Goal: Information Seeking & Learning: Learn about a topic

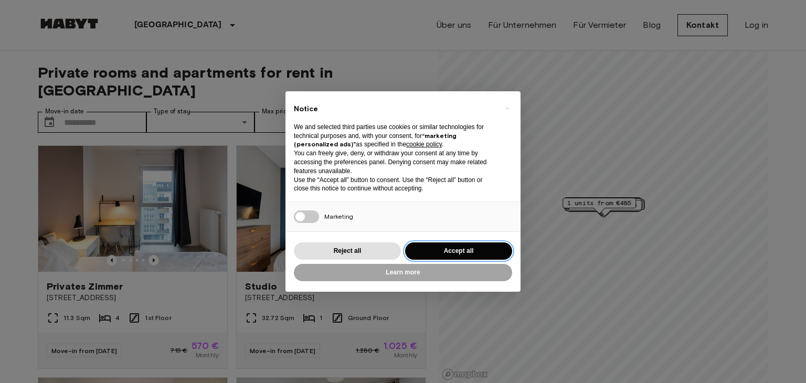
click at [450, 245] on button "Accept all" at bounding box center [458, 250] width 107 height 17
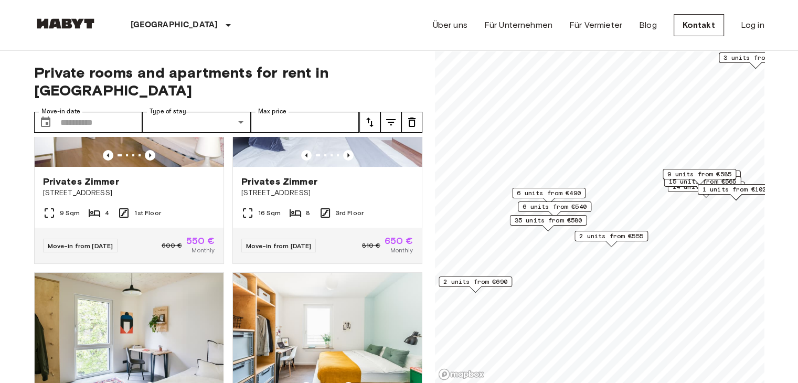
click at [573, 208] on span "6 units from €540" at bounding box center [555, 206] width 64 height 9
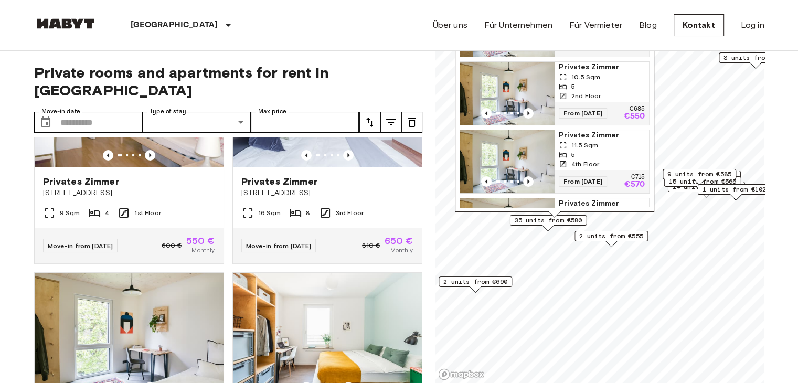
click at [574, 72] on span "Privates Zimmer" at bounding box center [602, 67] width 86 height 10
click at [614, 235] on span "2 units from €555" at bounding box center [611, 235] width 64 height 9
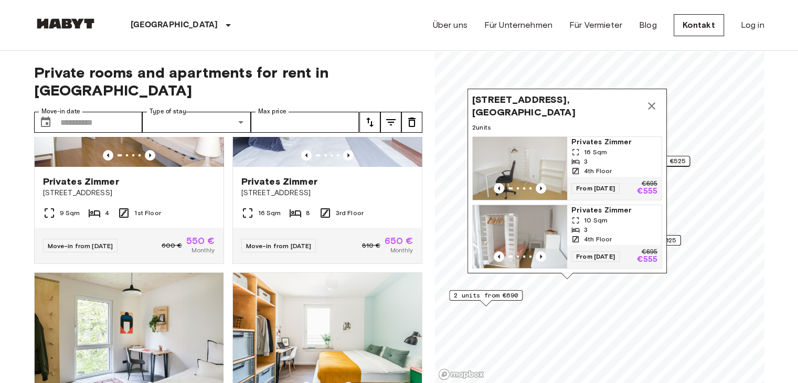
click at [649, 103] on button "Map marker" at bounding box center [651, 106] width 21 height 21
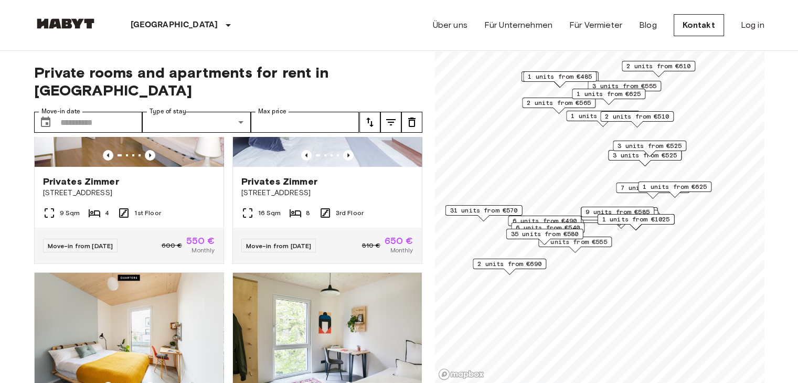
click at [662, 153] on div "3 units from €525" at bounding box center [649, 149] width 73 height 16
click at [657, 144] on span "3 units from €525" at bounding box center [650, 145] width 64 height 9
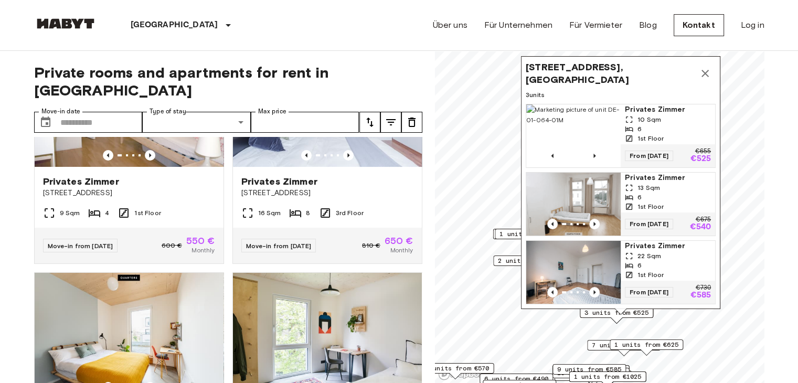
click at [653, 183] on span "13 Sqm" at bounding box center [649, 187] width 23 height 9
click at [705, 67] on icon "Map marker" at bounding box center [705, 73] width 13 height 13
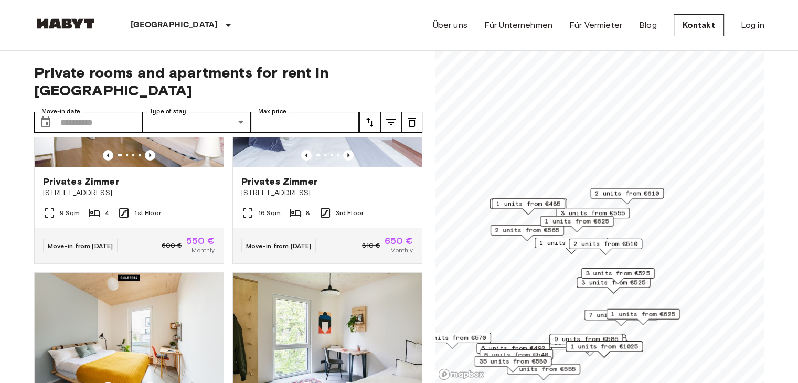
drag, startPoint x: 614, startPoint y: 232, endPoint x: 584, endPoint y: 196, distance: 47.7
click at [600, 188] on div "2 units from €610" at bounding box center [626, 196] width 73 height 16
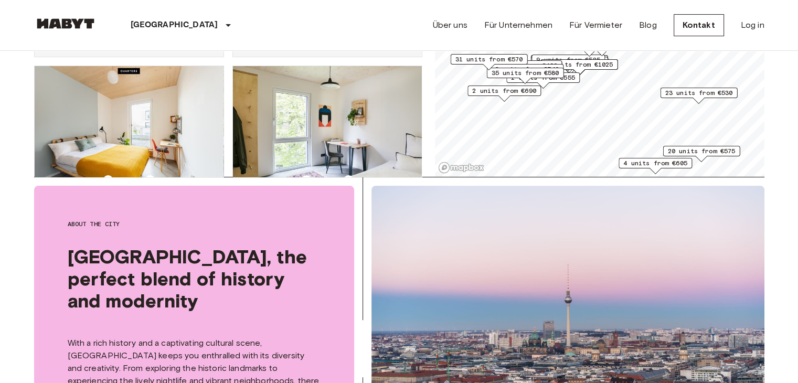
scroll to position [210, 0]
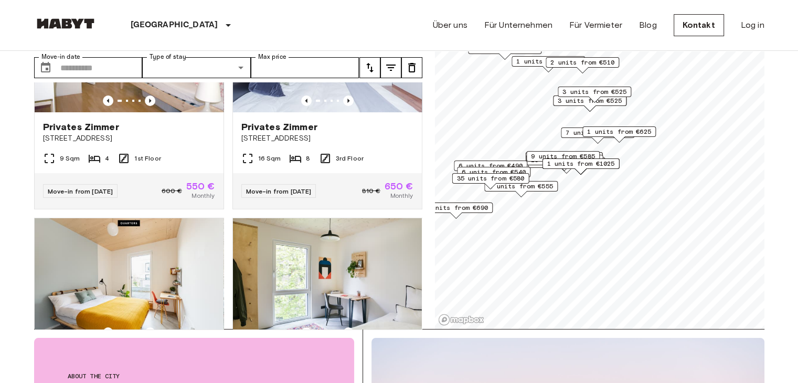
scroll to position [52, 0]
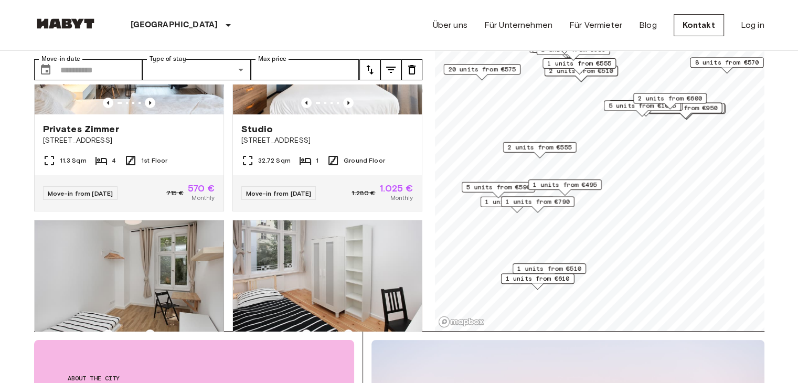
scroll to position [342, 0]
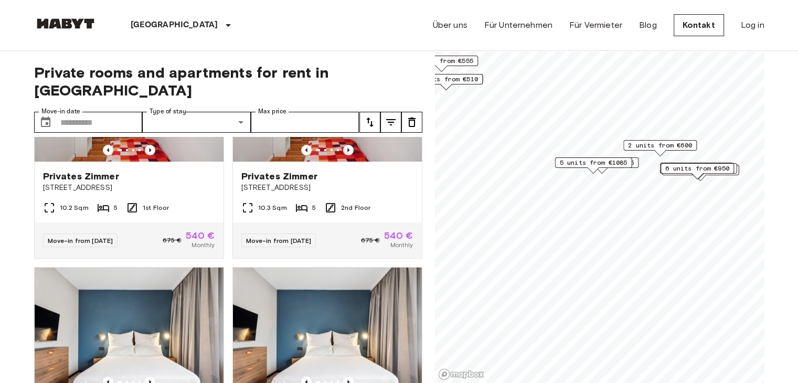
click at [695, 167] on span "6 units from €950" at bounding box center [697, 168] width 64 height 9
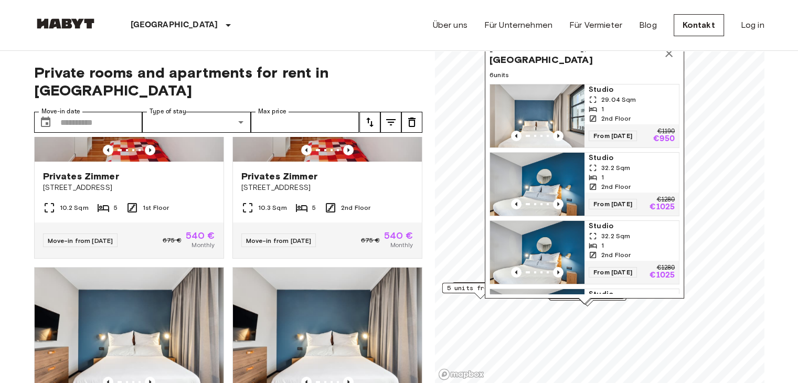
click at [609, 87] on span "Studio" at bounding box center [632, 89] width 86 height 10
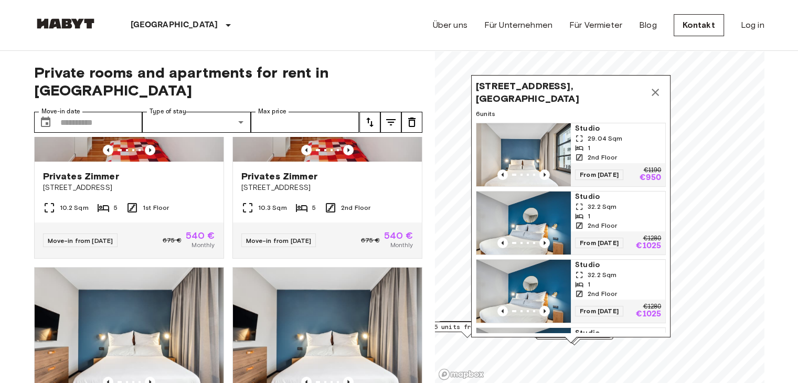
click at [662, 98] on div "Fischerstraße 8A, 10317 Berlin, GER" at bounding box center [571, 92] width 190 height 25
click at [661, 94] on icon "Map marker" at bounding box center [655, 92] width 13 height 13
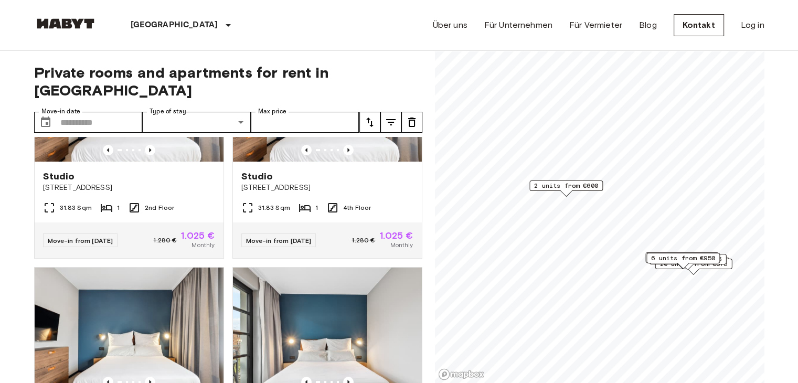
scroll to position [105, 0]
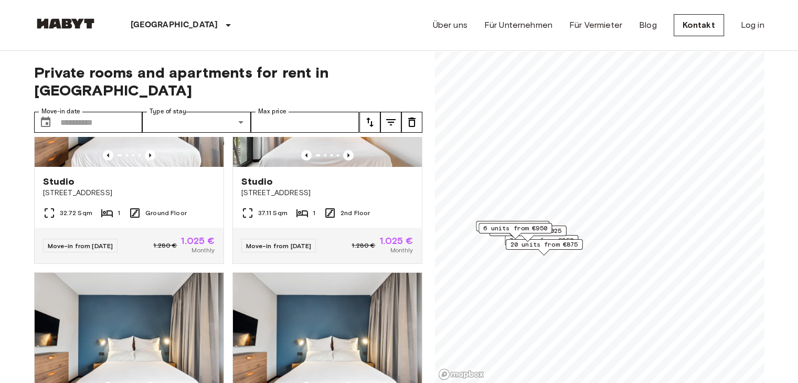
click at [563, 246] on span "20 units from €875" at bounding box center [544, 244] width 68 height 9
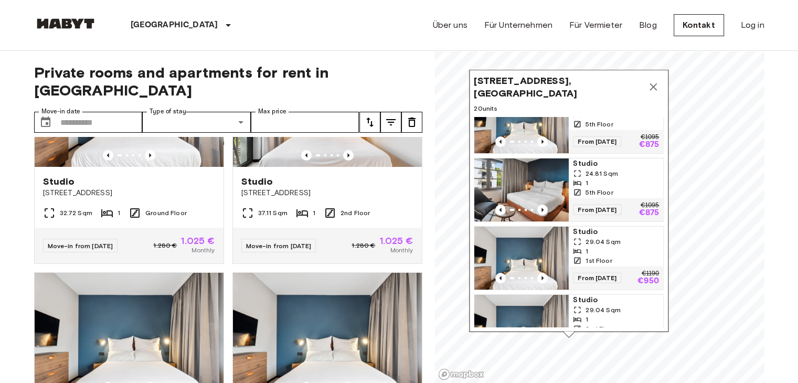
scroll to position [210, 0]
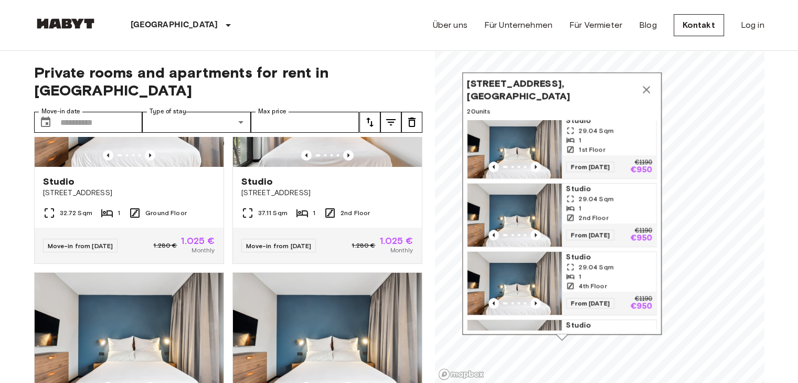
click at [647, 89] on icon "Map marker" at bounding box center [646, 89] width 13 height 13
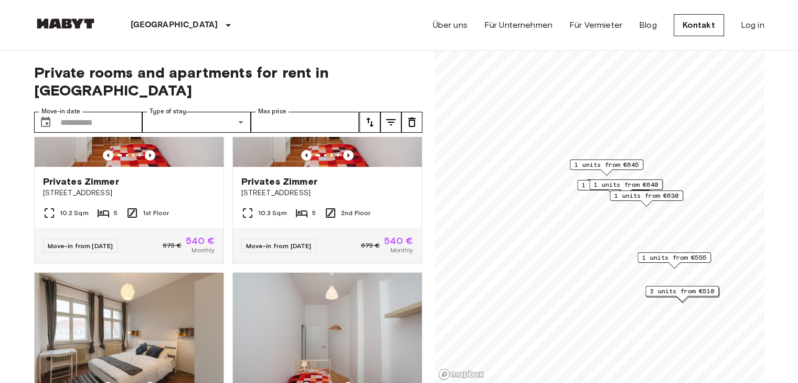
click at [613, 163] on span "1 units from €645" at bounding box center [607, 164] width 64 height 9
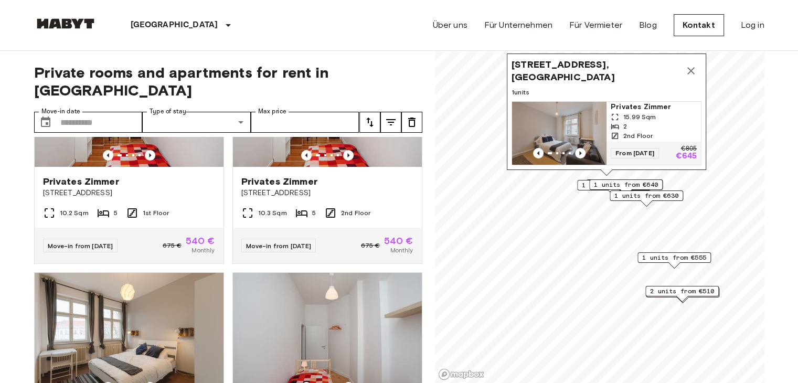
click at [634, 102] on span "Privates Zimmer" at bounding box center [654, 107] width 86 height 10
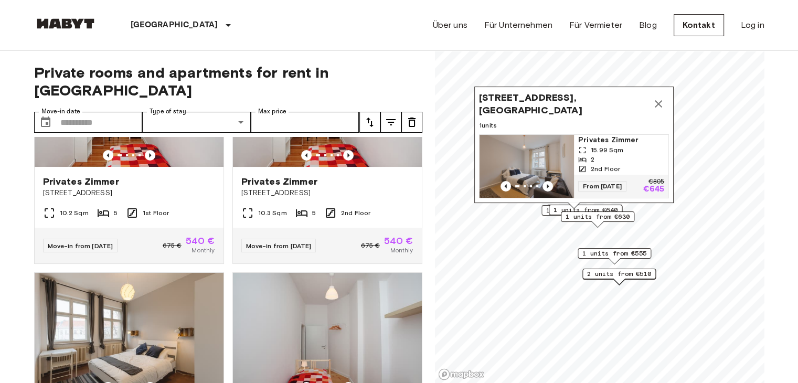
click at [663, 99] on icon "Map marker" at bounding box center [658, 104] width 13 height 13
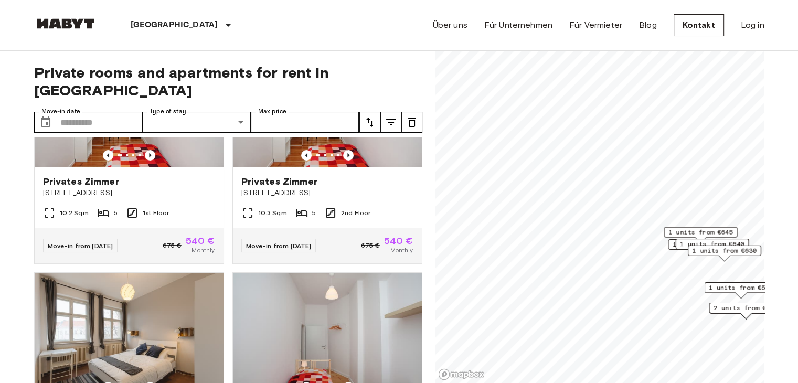
scroll to position [817, 0]
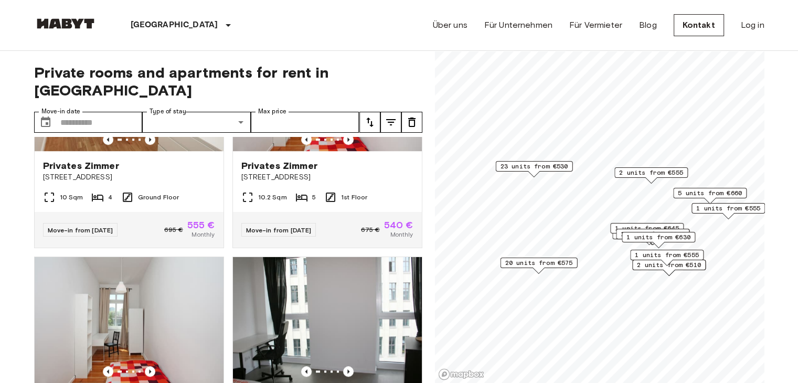
scroll to position [1291, 0]
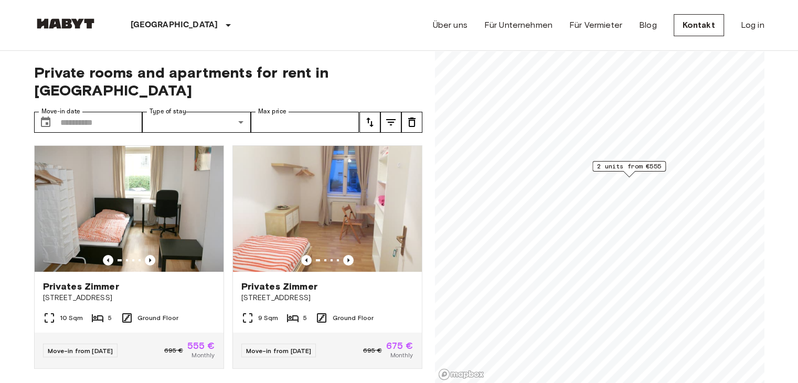
click at [628, 167] on span "2 units from €555" at bounding box center [629, 166] width 64 height 9
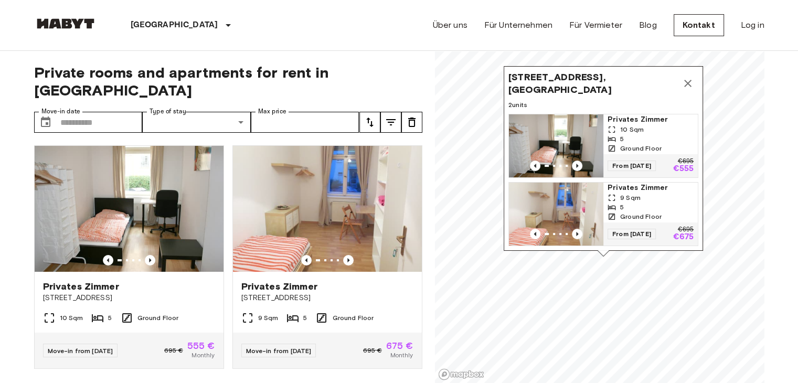
click at [633, 125] on span "10 Sqm" at bounding box center [632, 129] width 24 height 9
click at [308, 19] on div "Berlin Europa Amsterdam Berlin Brüssel Köln Dusseldorf Frankfurt Graz Hamburg L…" at bounding box center [399, 25] width 730 height 50
click at [690, 77] on icon "Map marker" at bounding box center [688, 83] width 13 height 13
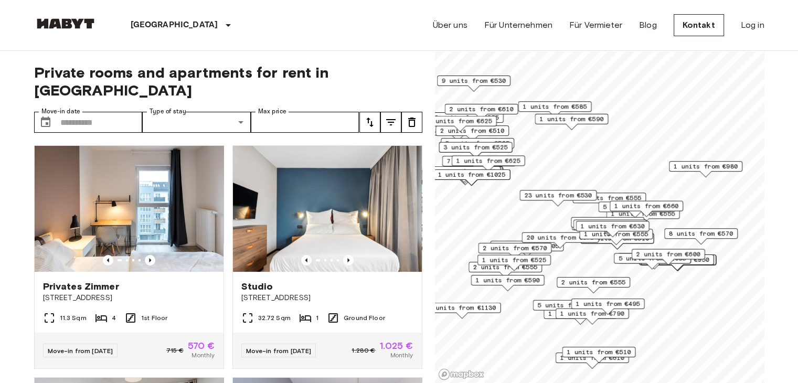
drag, startPoint x: 560, startPoint y: 200, endPoint x: 705, endPoint y: 197, distance: 144.3
click at [597, 198] on div "23 units from €530" at bounding box center [558, 195] width 77 height 10
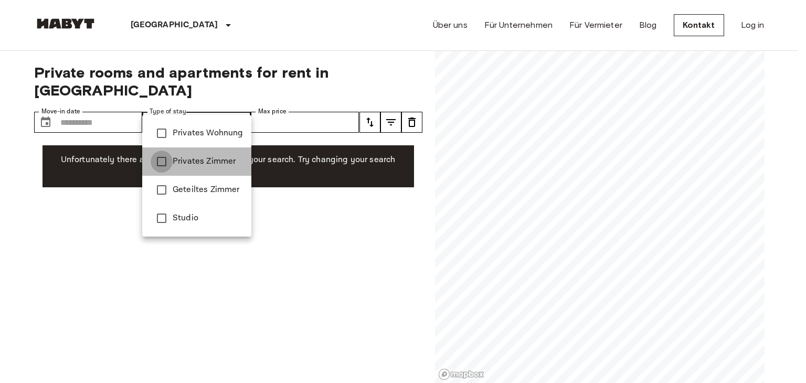
type input "**********"
click at [108, 111] on div at bounding box center [403, 191] width 806 height 383
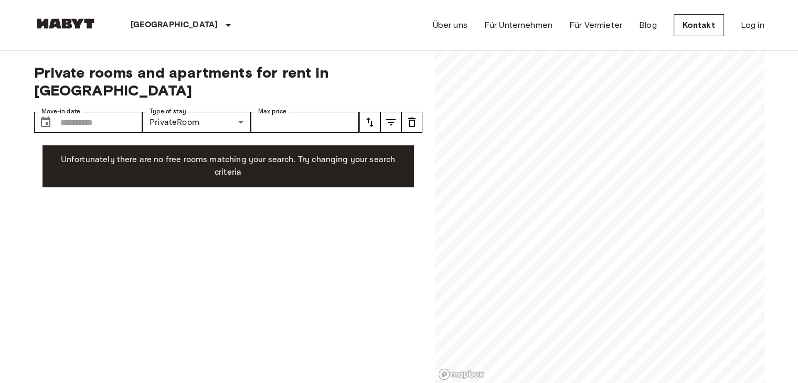
click at [216, 154] on p "Unfortunately there are no free rooms matching your search. Try changing your s…" at bounding box center [228, 166] width 355 height 25
click at [412, 118] on icon "tune" at bounding box center [411, 122] width 7 height 9
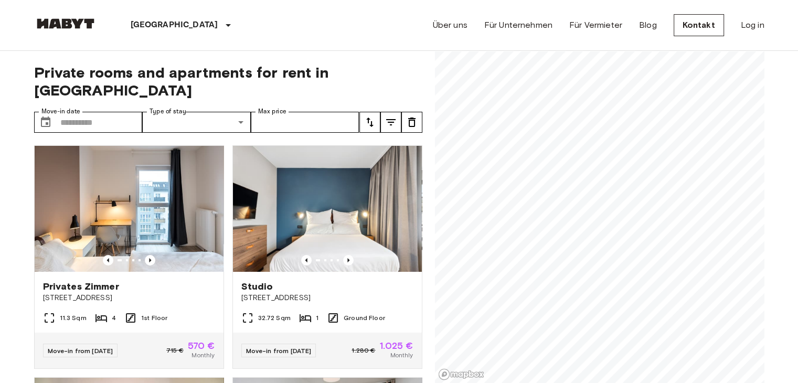
click at [325, 69] on span "Private rooms and apartments for rent in Berlin" at bounding box center [228, 81] width 388 height 36
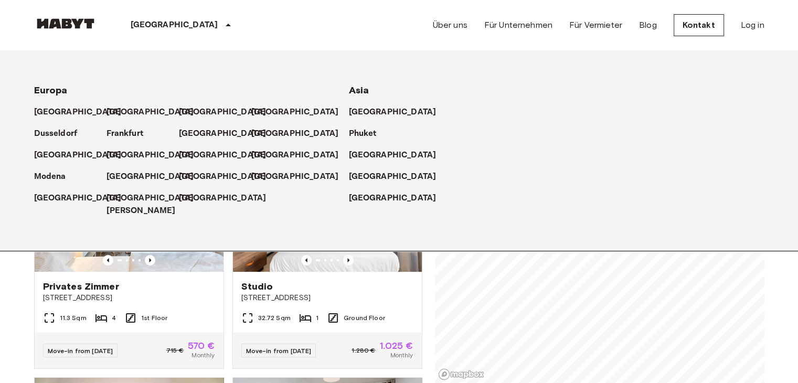
click at [154, 25] on div "[GEOGRAPHIC_DATA]" at bounding box center [183, 25] width 172 height 50
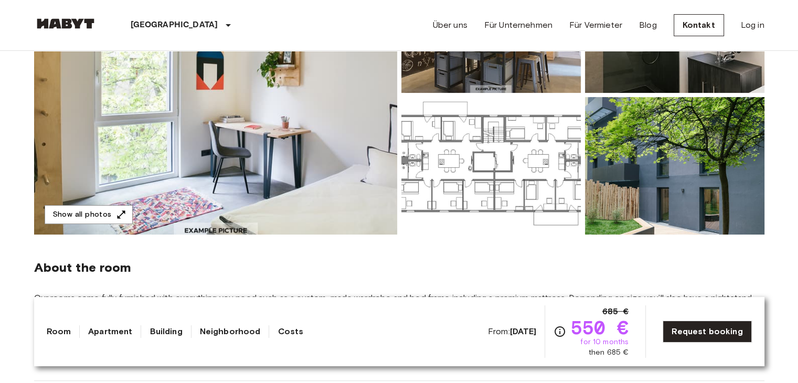
scroll to position [105, 0]
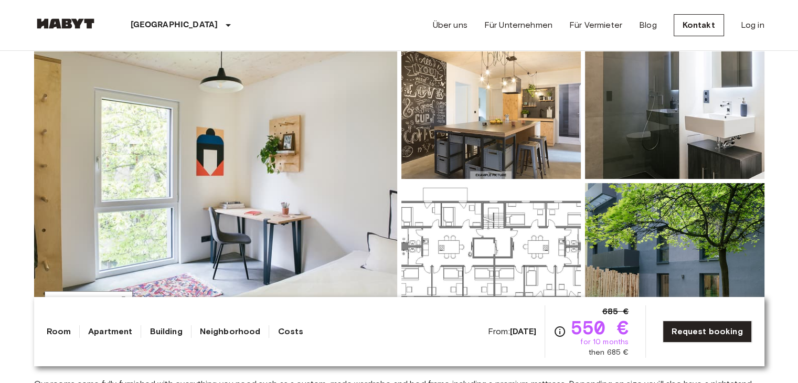
click at [462, 196] on img at bounding box center [490, 251] width 179 height 137
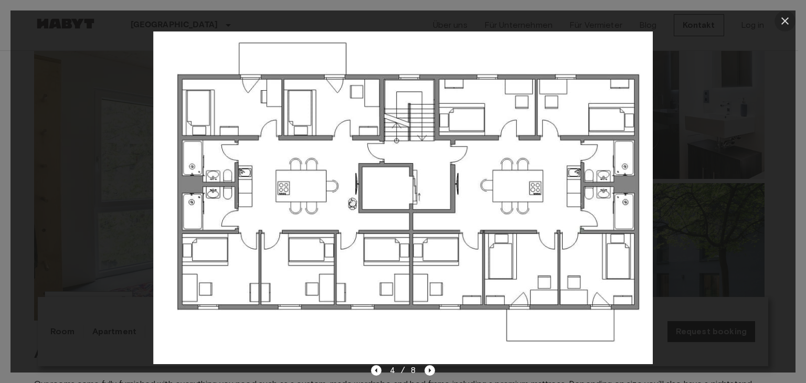
click at [789, 25] on icon "button" at bounding box center [785, 21] width 13 height 13
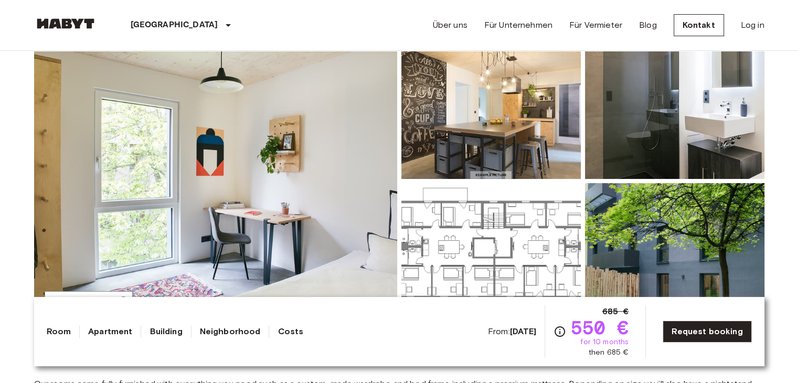
click at [309, 172] on img at bounding box center [215, 180] width 363 height 279
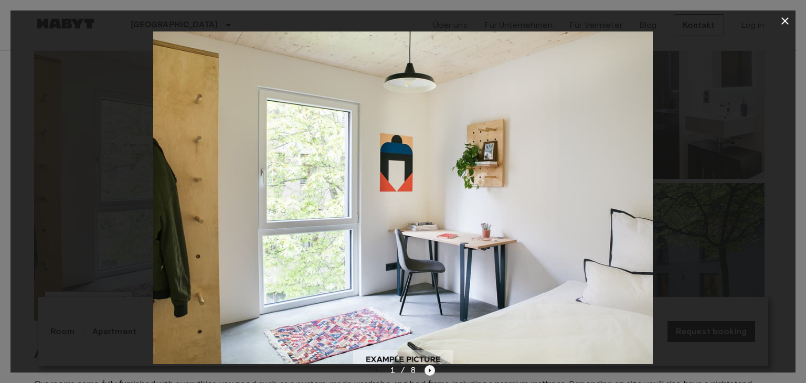
click at [430, 370] on icon "Next image" at bounding box center [430, 370] width 2 height 4
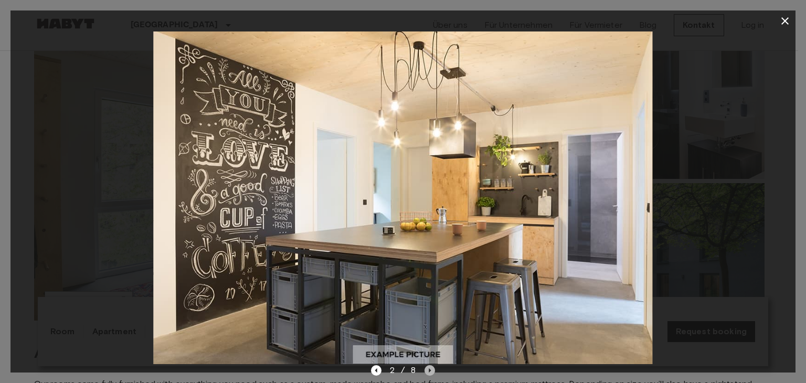
click at [429, 370] on icon "Next image" at bounding box center [430, 370] width 2 height 4
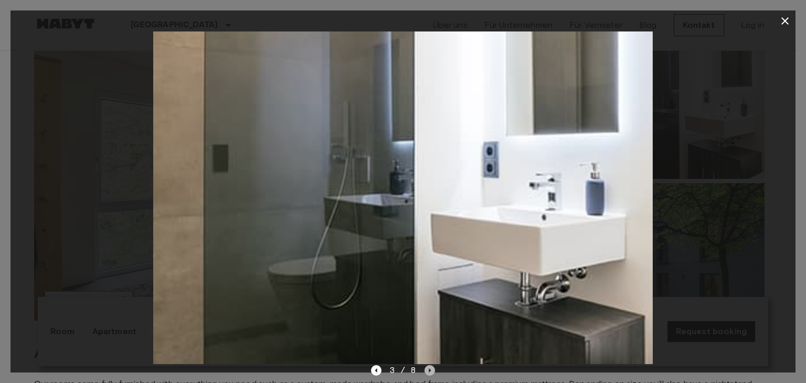
click at [429, 370] on icon "Next image" at bounding box center [430, 370] width 2 height 4
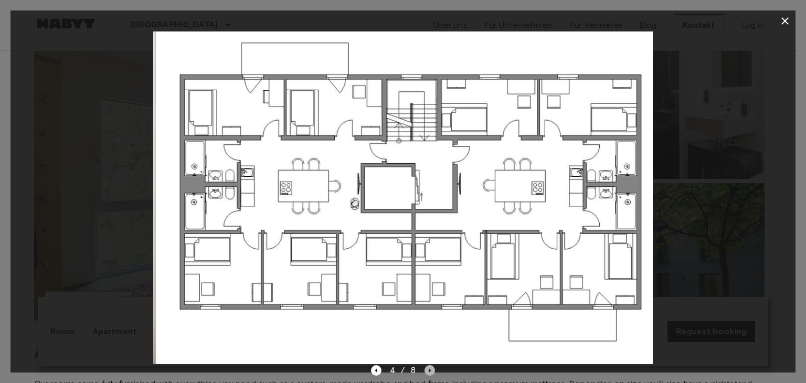
click at [429, 370] on icon "Next image" at bounding box center [430, 370] width 2 height 4
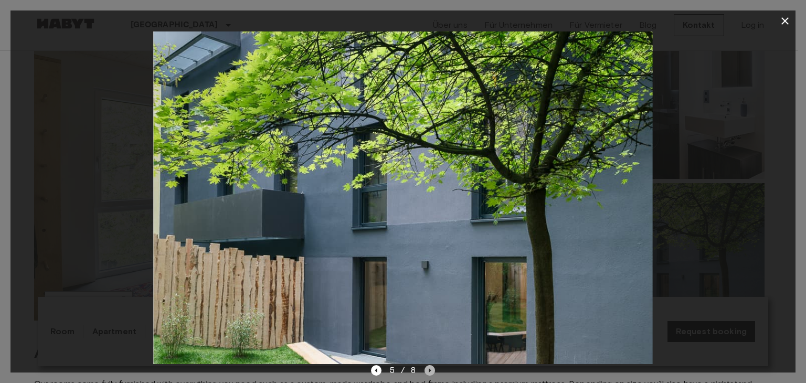
click at [429, 370] on icon "Next image" at bounding box center [430, 370] width 2 height 4
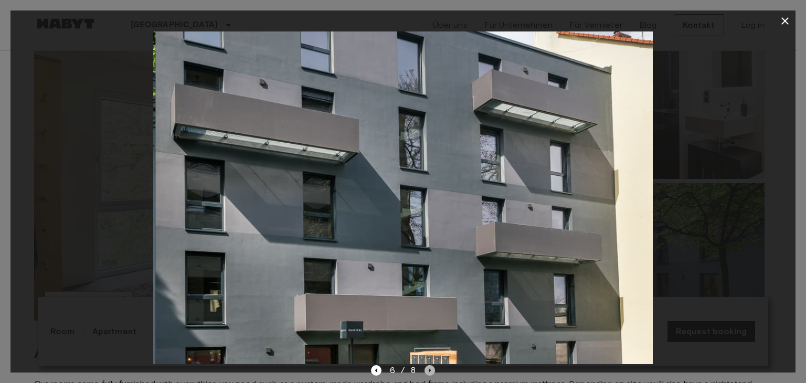
click at [429, 370] on icon "Next image" at bounding box center [430, 370] width 2 height 4
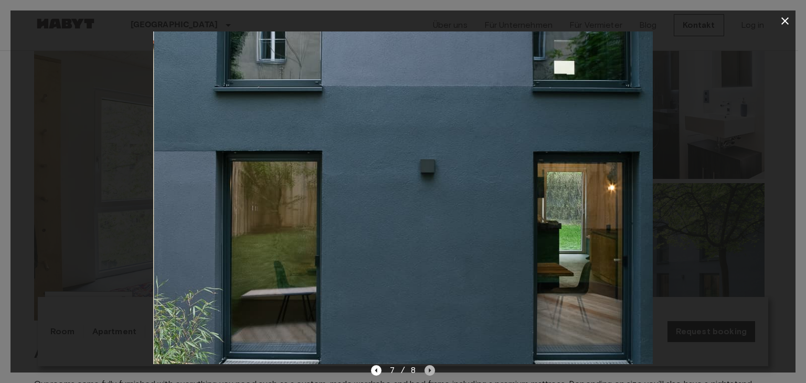
click at [429, 370] on icon "Next image" at bounding box center [430, 370] width 2 height 4
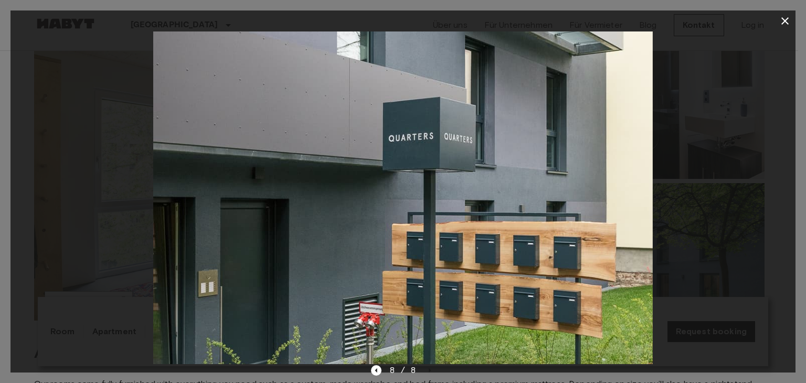
click at [725, 291] on div at bounding box center [402, 197] width 785 height 333
click at [785, 20] on icon "button" at bounding box center [784, 20] width 7 height 7
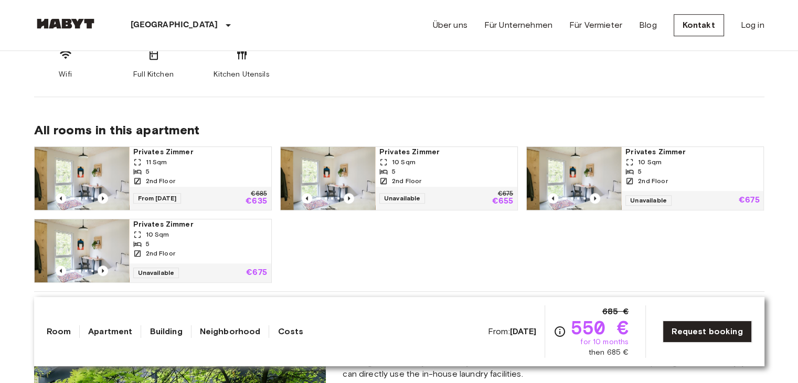
scroll to position [630, 0]
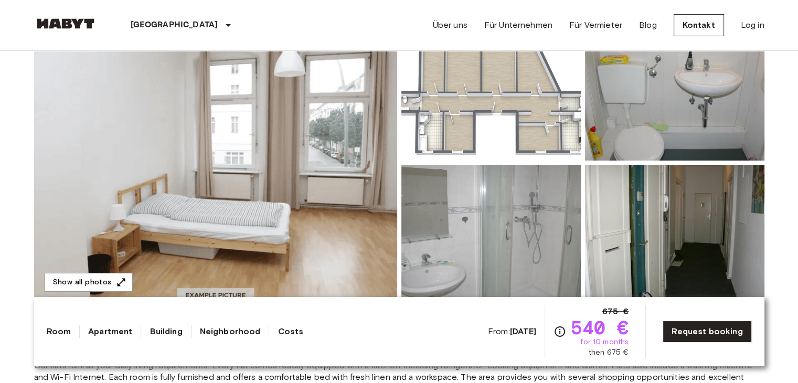
scroll to position [105, 0]
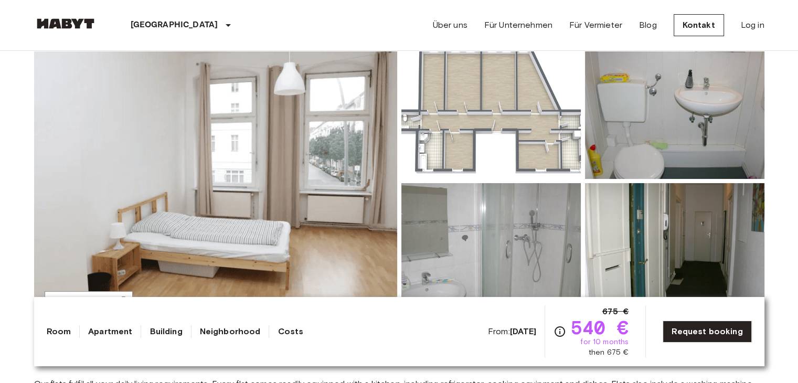
click at [309, 140] on img at bounding box center [215, 180] width 363 height 279
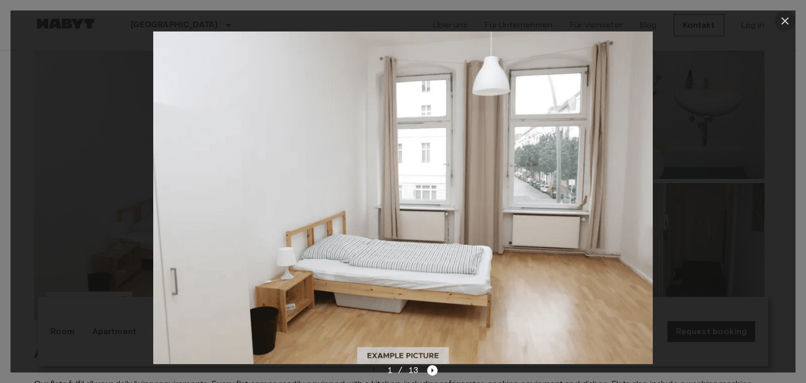
click at [789, 22] on icon "button" at bounding box center [785, 21] width 13 height 13
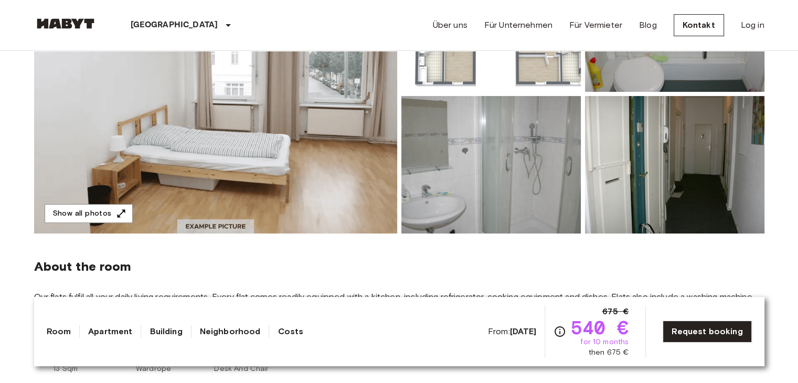
scroll to position [157, 0]
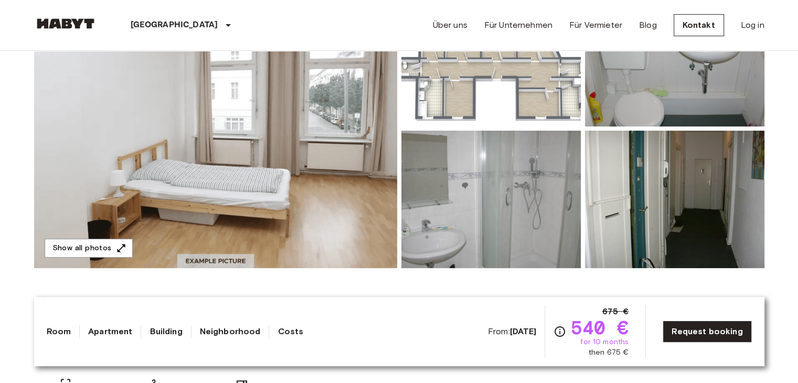
click at [549, 96] on img at bounding box center [490, 57] width 179 height 137
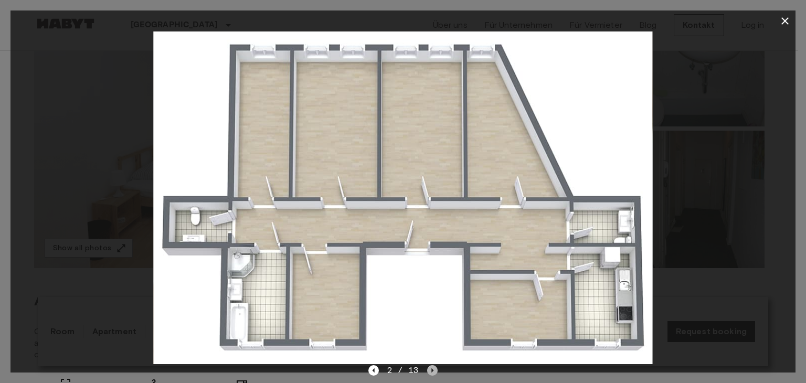
click at [435, 369] on icon "Next image" at bounding box center [432, 370] width 10 height 10
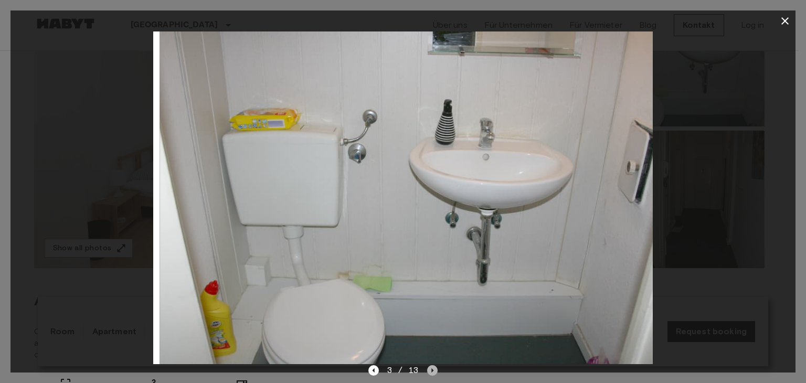
click at [435, 369] on icon "Next image" at bounding box center [432, 370] width 10 height 10
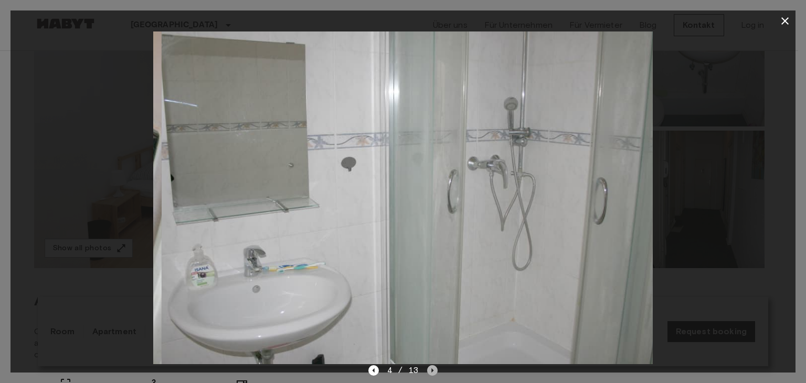
click at [435, 369] on icon "Next image" at bounding box center [432, 370] width 10 height 10
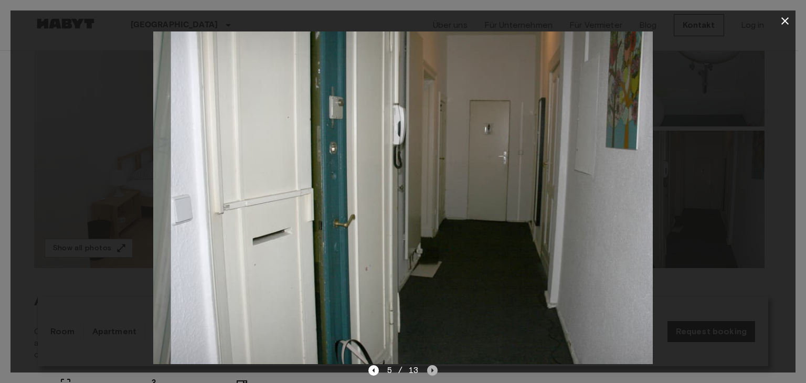
click at [435, 369] on icon "Next image" at bounding box center [432, 370] width 10 height 10
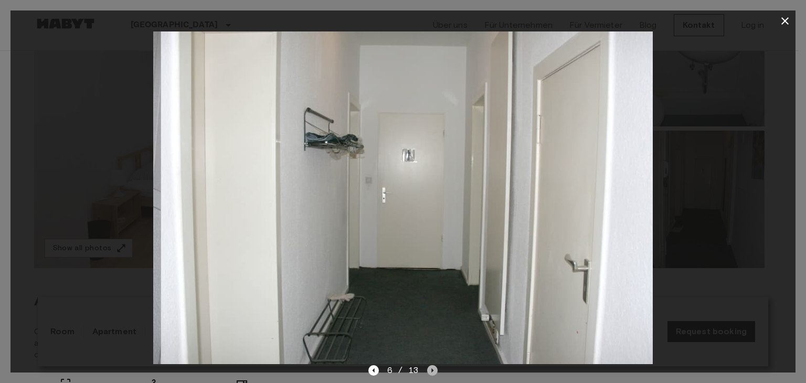
click at [435, 369] on icon "Next image" at bounding box center [432, 370] width 10 height 10
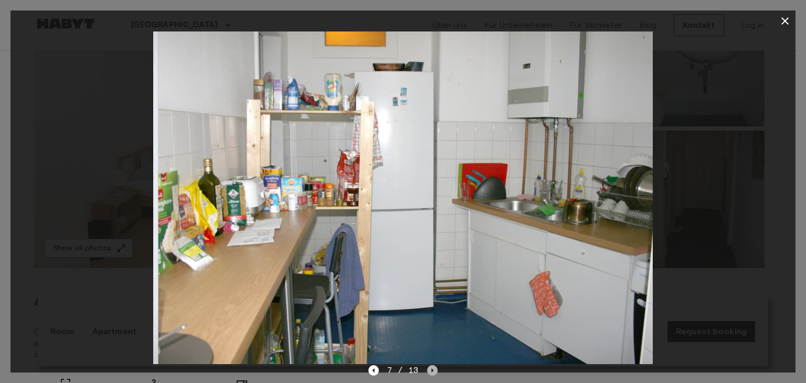
click at [435, 369] on icon "Next image" at bounding box center [432, 370] width 10 height 10
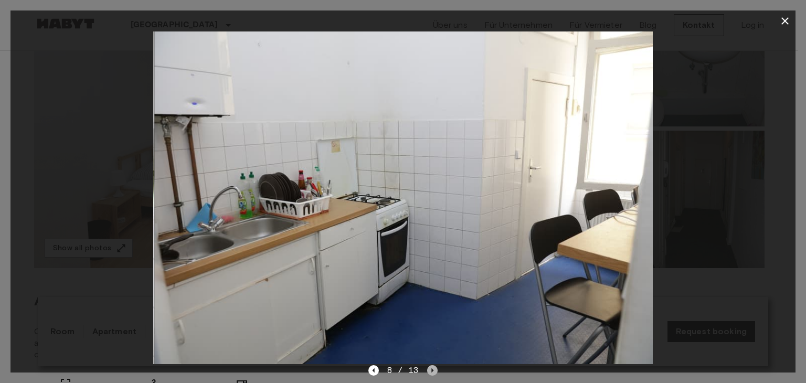
click at [435, 369] on icon "Next image" at bounding box center [432, 370] width 10 height 10
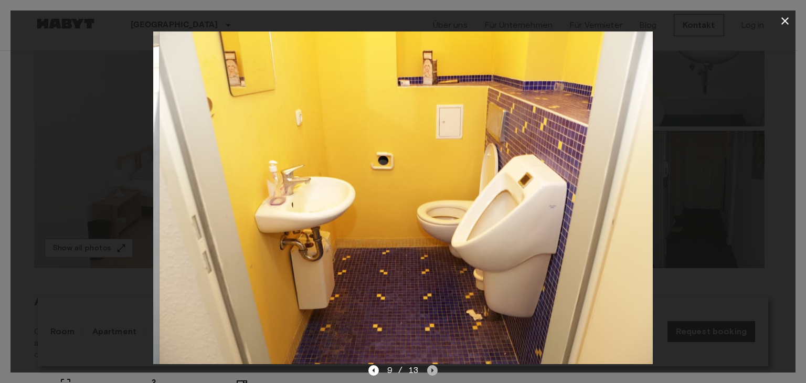
click at [435, 369] on icon "Next image" at bounding box center [432, 370] width 10 height 10
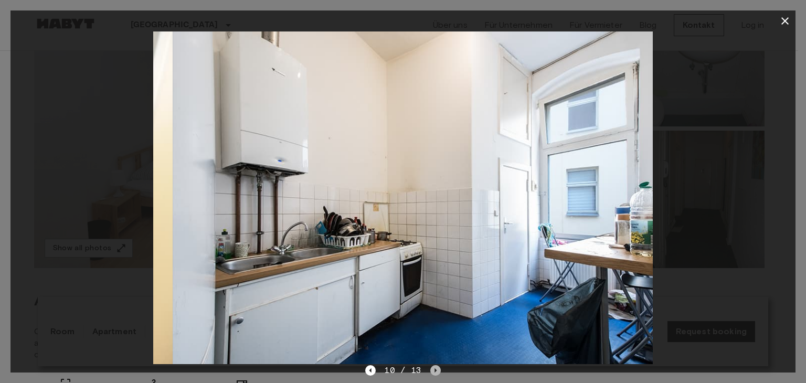
click at [435, 369] on icon "Next image" at bounding box center [435, 370] width 10 height 10
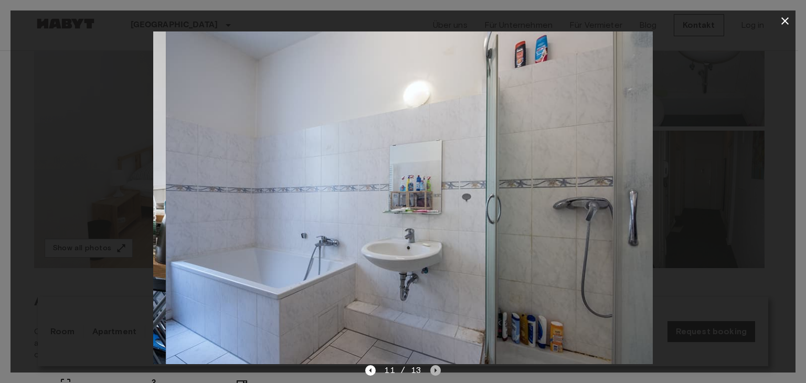
click at [435, 369] on icon "Next image" at bounding box center [435, 370] width 10 height 10
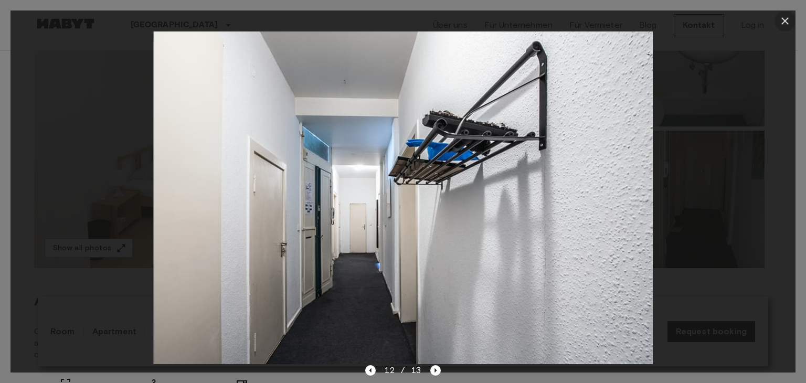
click at [784, 20] on icon "button" at bounding box center [784, 20] width 7 height 7
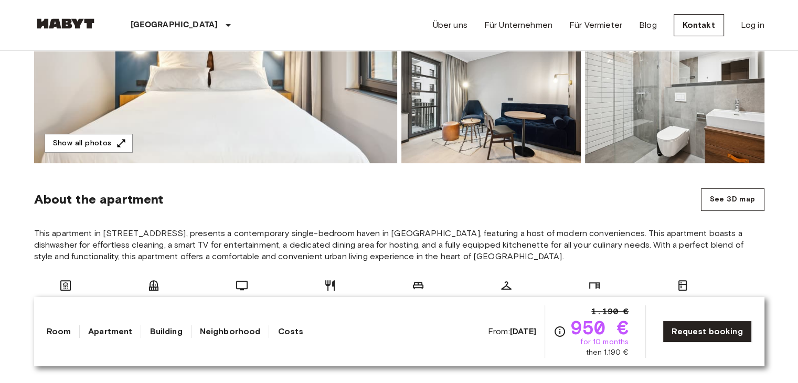
scroll to position [105, 0]
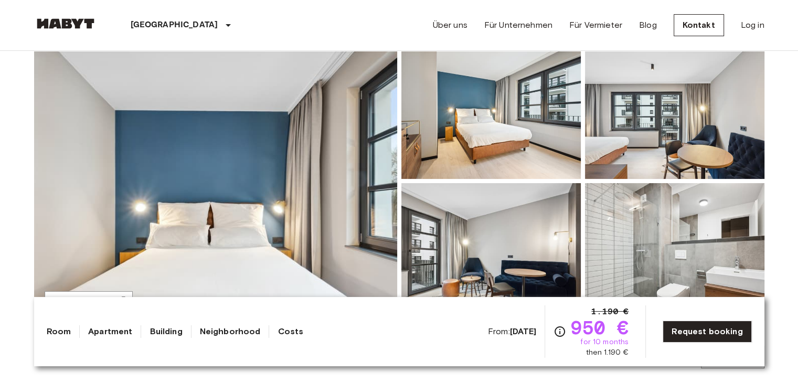
click at [290, 173] on img at bounding box center [215, 180] width 363 height 279
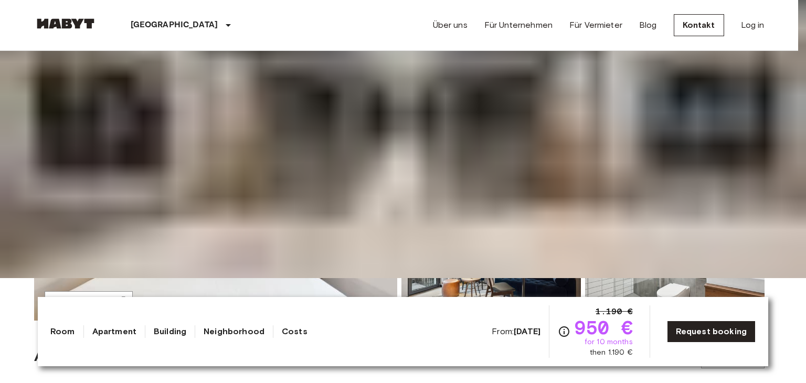
drag, startPoint x: 430, startPoint y: 373, endPoint x: 499, endPoint y: 344, distance: 74.8
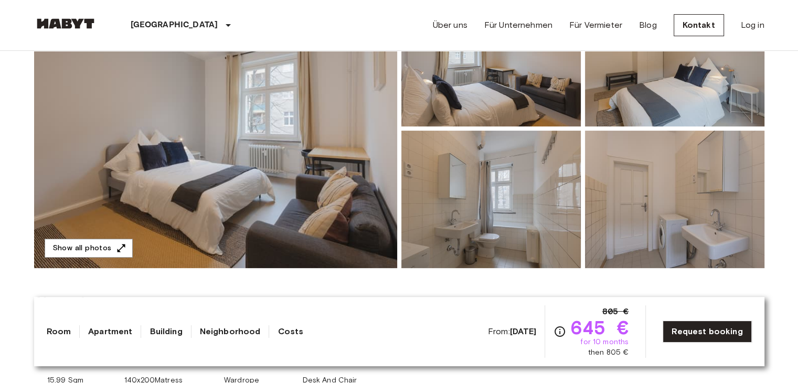
click at [265, 174] on img at bounding box center [215, 128] width 363 height 279
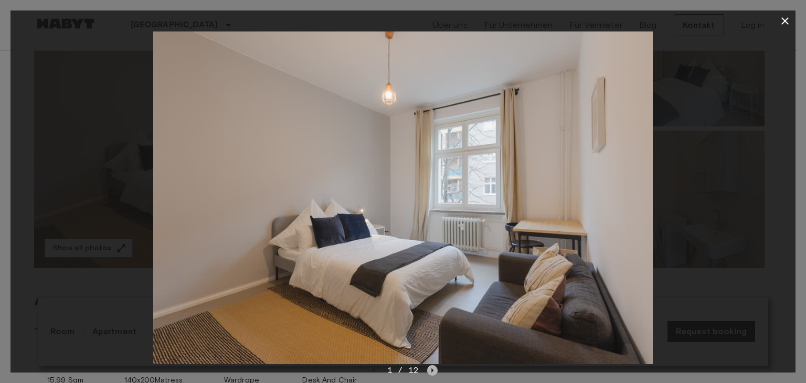
click at [432, 372] on icon "Next image" at bounding box center [433, 370] width 2 height 4
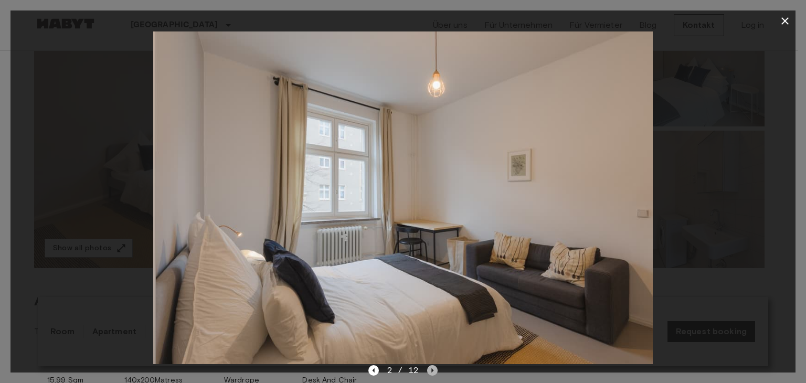
click at [432, 372] on icon "Next image" at bounding box center [433, 370] width 2 height 4
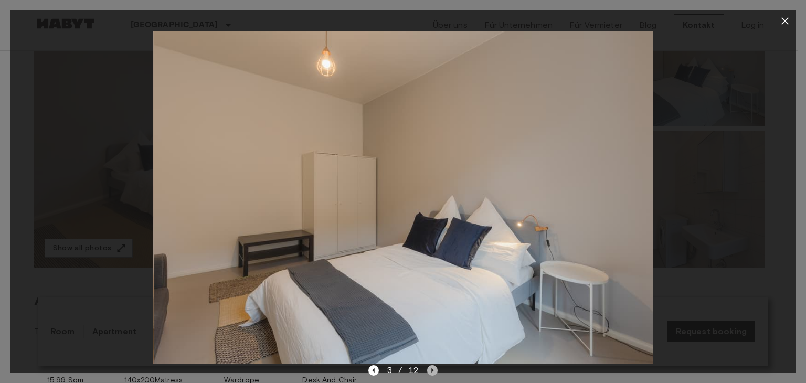
click at [432, 372] on icon "Next image" at bounding box center [433, 370] width 2 height 4
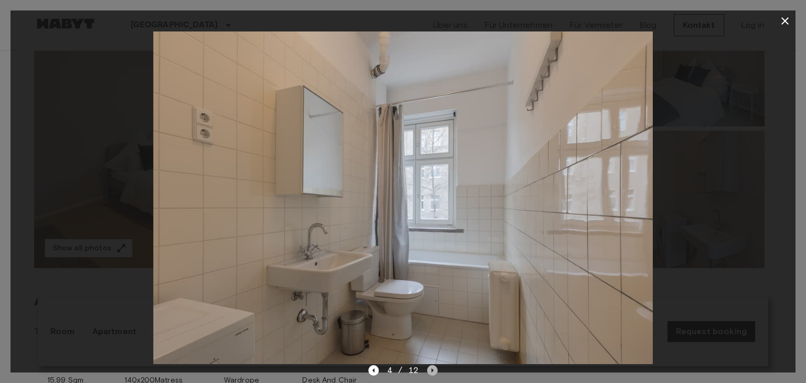
click at [432, 372] on icon "Next image" at bounding box center [433, 370] width 2 height 4
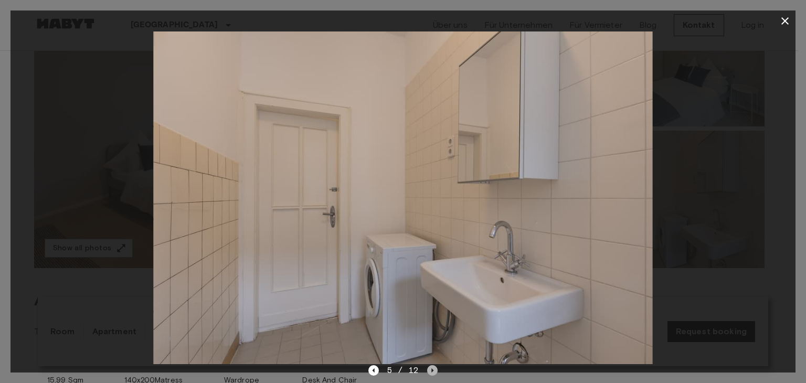
click at [432, 372] on icon "Next image" at bounding box center [433, 370] width 2 height 4
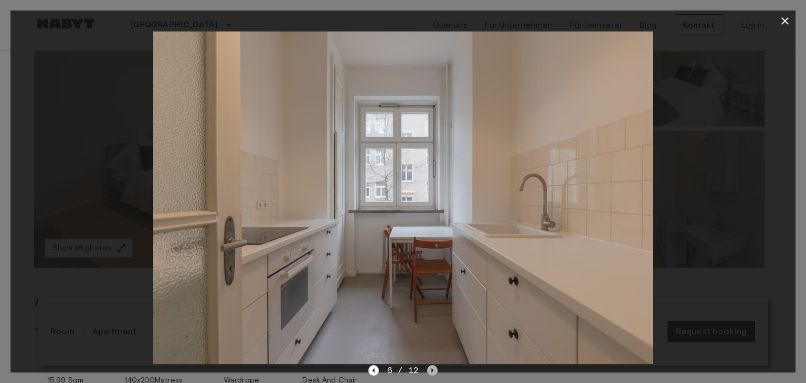
click at [432, 372] on icon "Next image" at bounding box center [433, 370] width 2 height 4
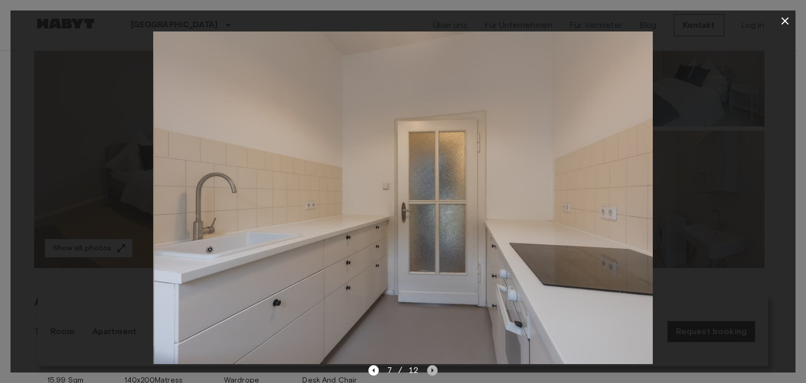
click at [432, 372] on icon "Next image" at bounding box center [433, 370] width 2 height 4
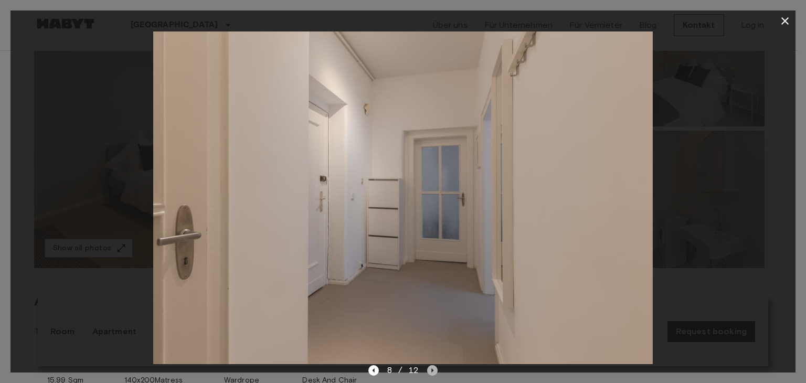
click at [432, 372] on icon "Next image" at bounding box center [433, 370] width 2 height 4
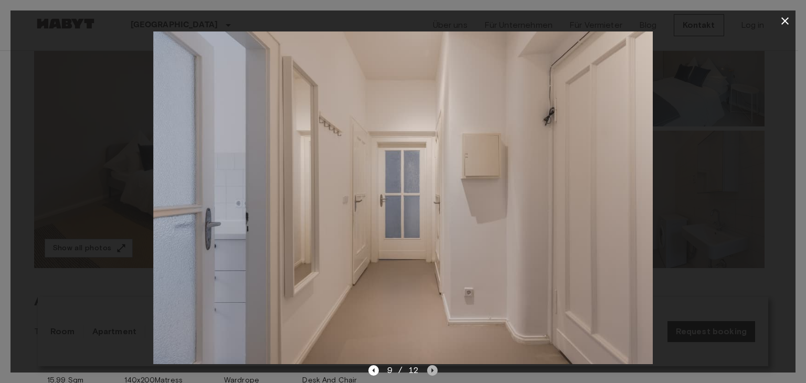
click at [432, 372] on icon "Next image" at bounding box center [433, 370] width 2 height 4
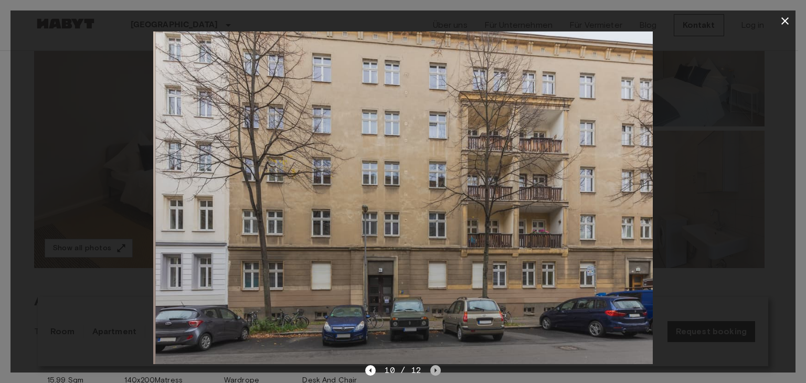
click at [432, 372] on icon "Next image" at bounding box center [435, 370] width 10 height 10
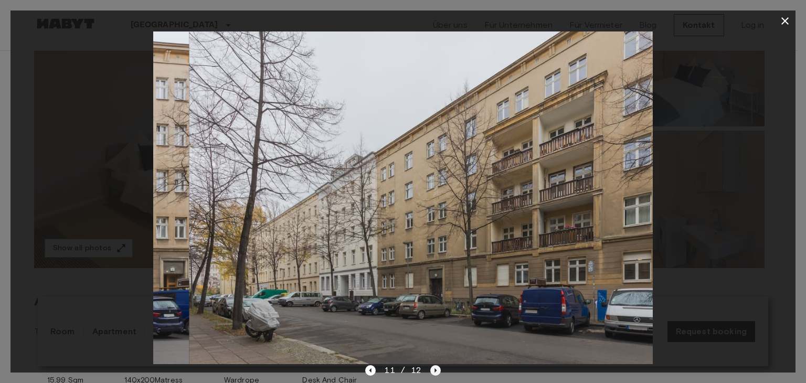
click at [432, 372] on icon "Next image" at bounding box center [435, 370] width 10 height 10
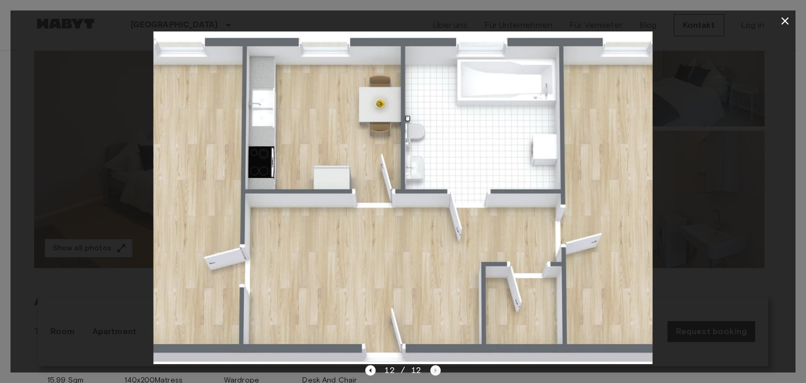
click at [432, 372] on div "12 / 12" at bounding box center [402, 370] width 75 height 13
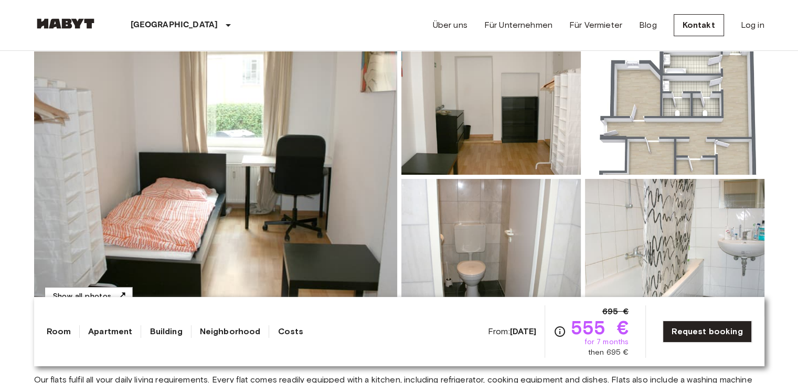
scroll to position [105, 0]
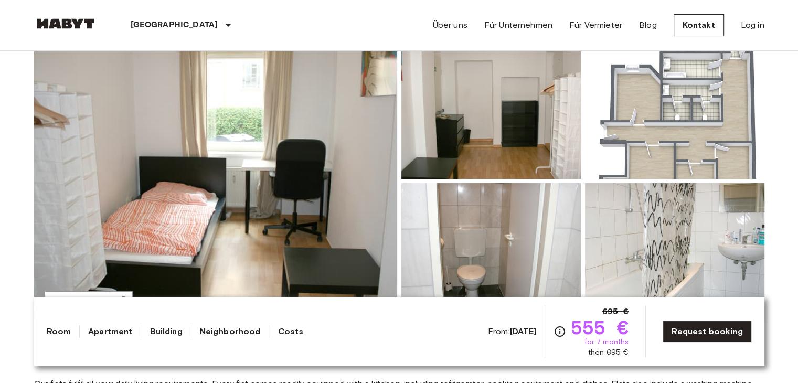
click at [358, 158] on img at bounding box center [215, 180] width 363 height 279
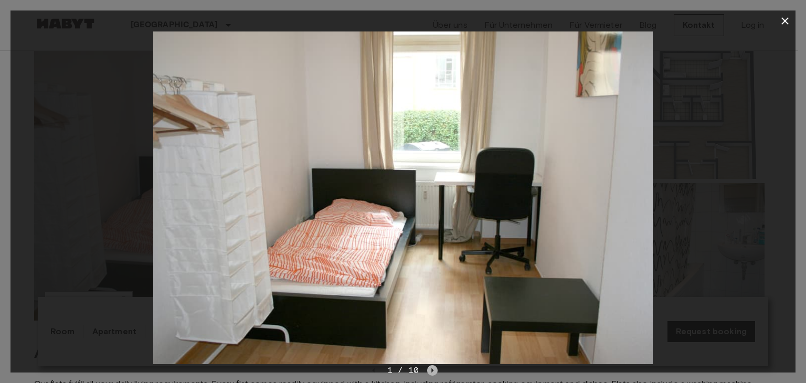
click at [430, 369] on icon "Next image" at bounding box center [432, 370] width 10 height 10
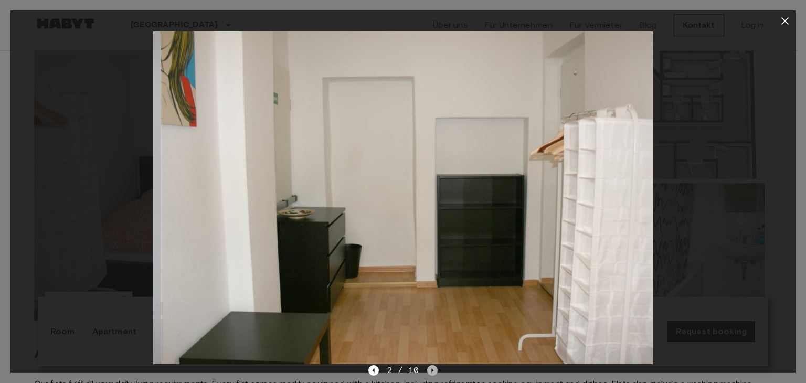
click at [430, 369] on icon "Next image" at bounding box center [432, 370] width 10 height 10
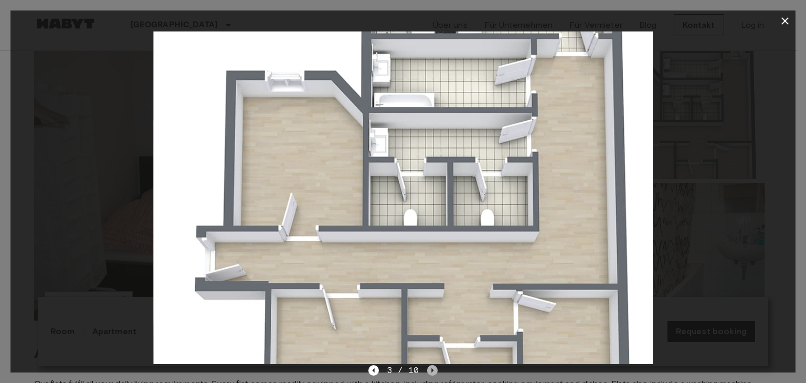
click at [430, 369] on icon "Next image" at bounding box center [432, 370] width 10 height 10
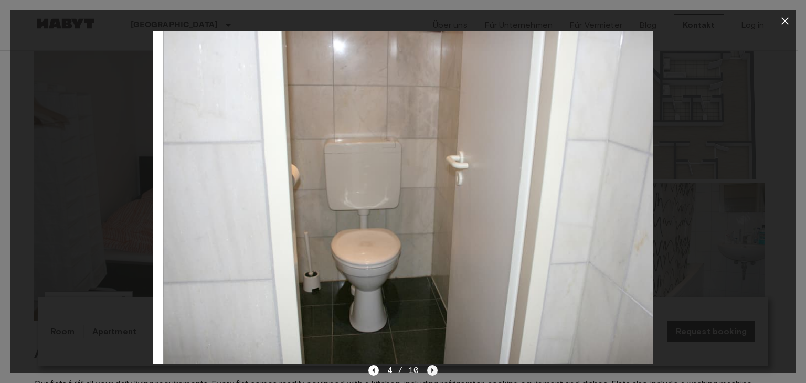
click at [430, 369] on icon "Next image" at bounding box center [432, 370] width 10 height 10
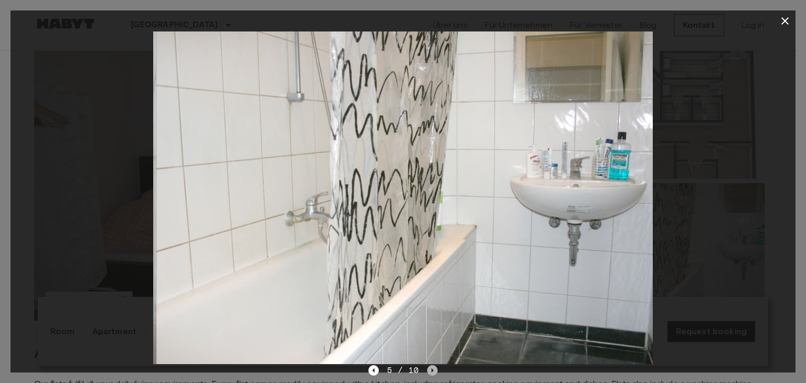
click at [430, 369] on icon "Next image" at bounding box center [432, 370] width 10 height 10
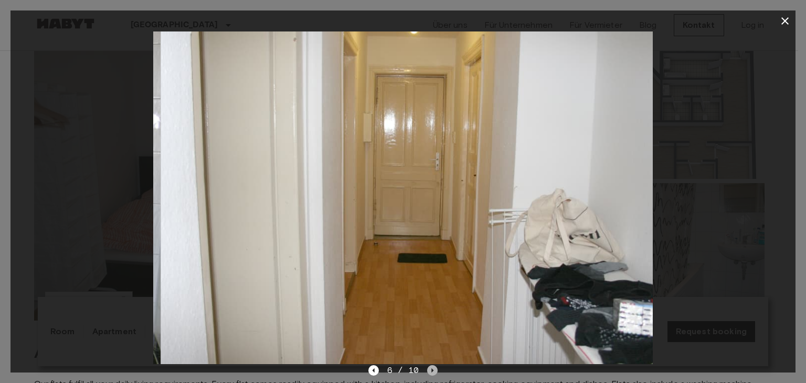
click at [430, 369] on icon "Next image" at bounding box center [432, 370] width 10 height 10
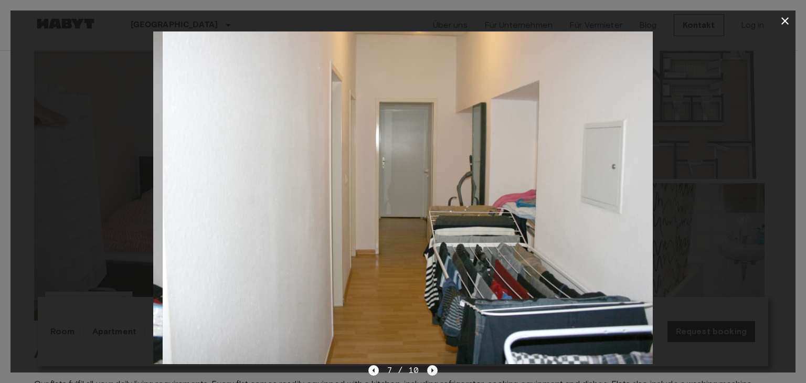
click at [430, 369] on icon "Next image" at bounding box center [432, 370] width 10 height 10
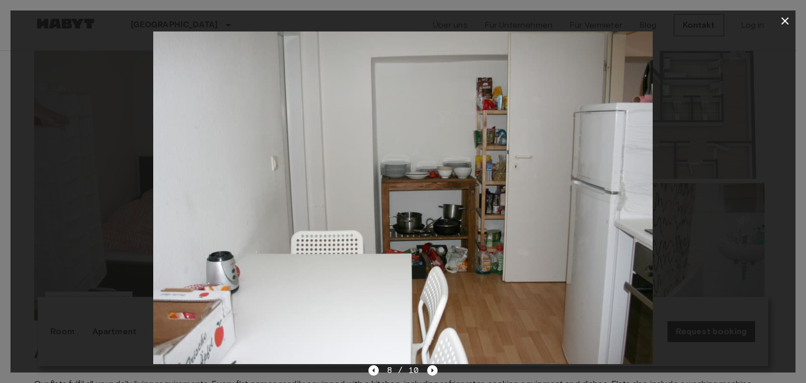
click at [785, 19] on icon "button" at bounding box center [785, 21] width 13 height 13
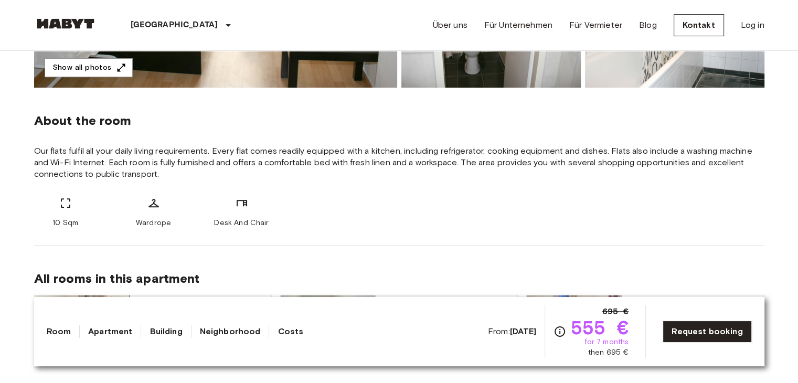
scroll to position [472, 0]
